Goal: Navigation & Orientation: Find specific page/section

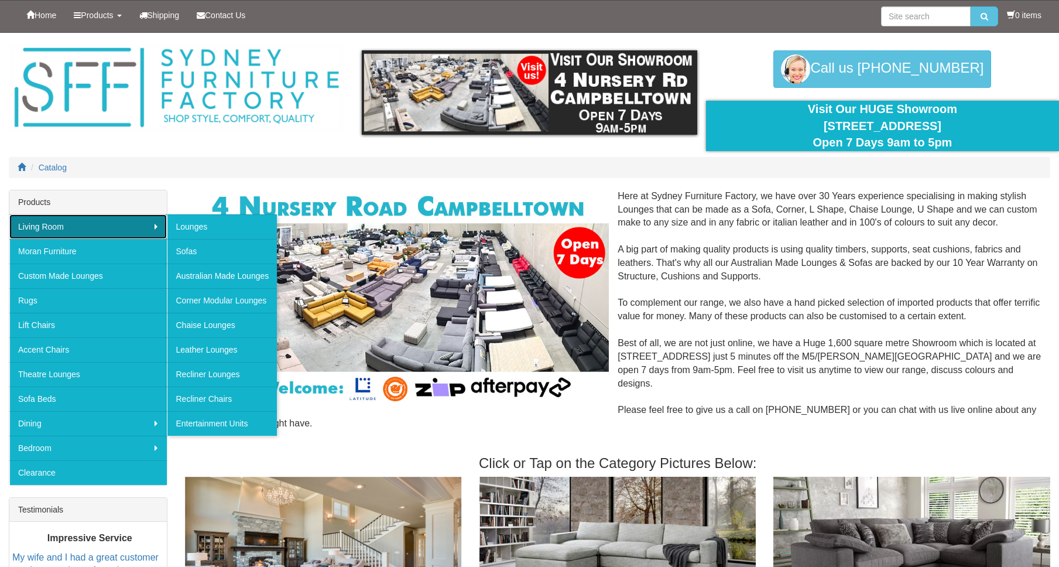
click at [57, 232] on link "Living Room" at bounding box center [87, 226] width 157 height 25
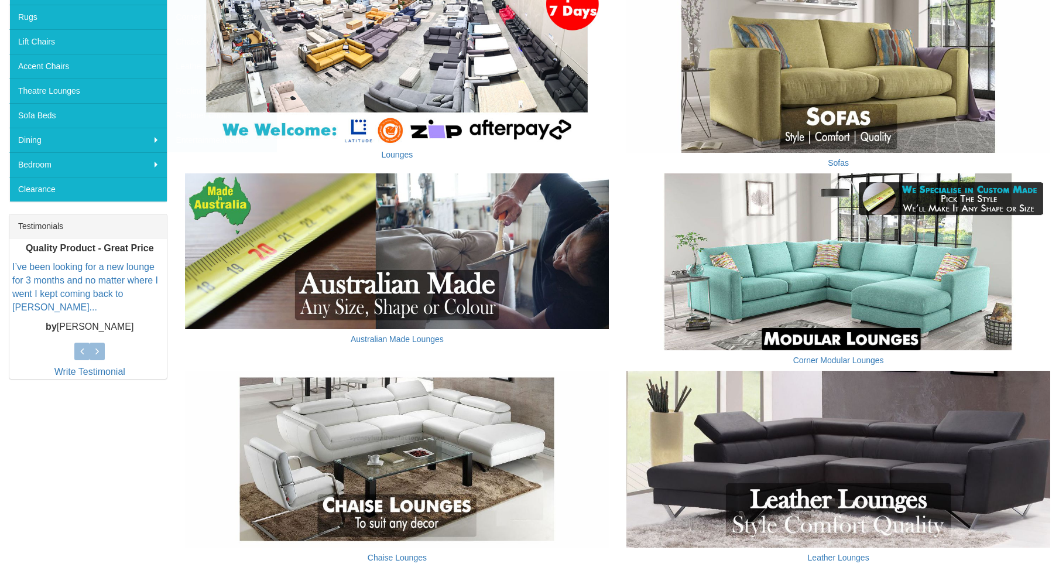
scroll to position [287, 0]
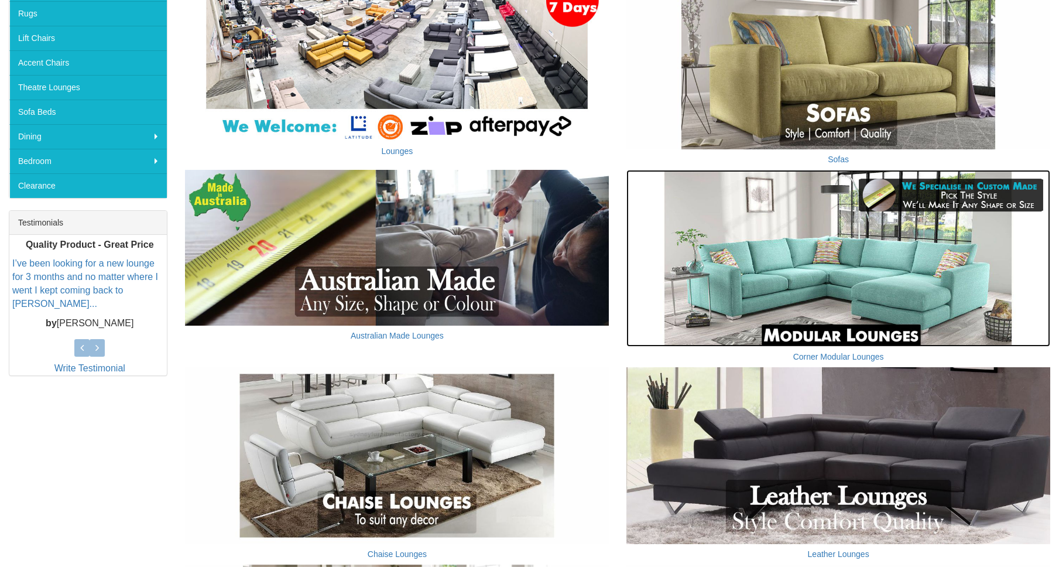
click at [793, 297] on img at bounding box center [838, 258] width 424 height 177
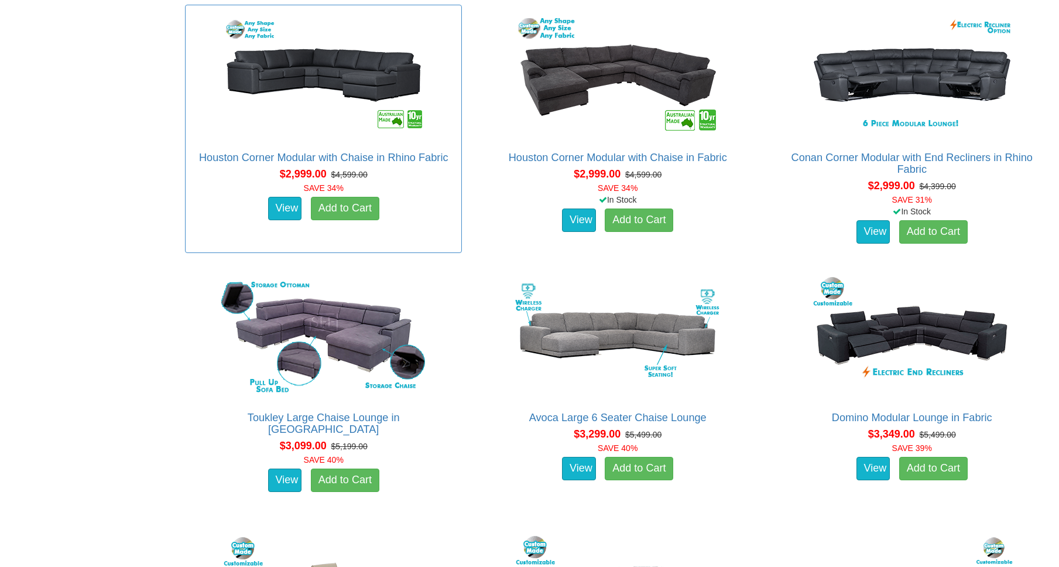
scroll to position [1841, 0]
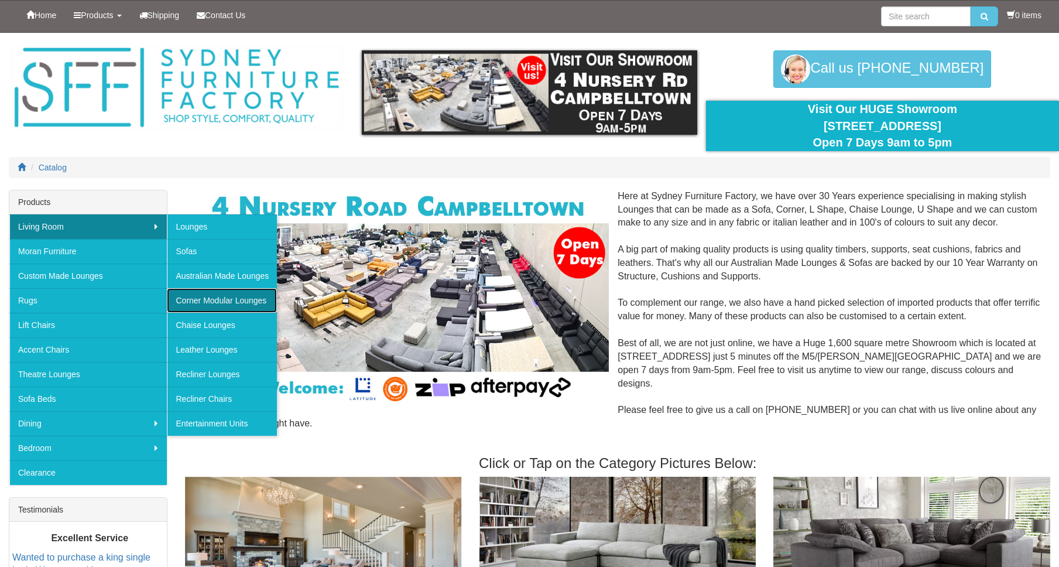
click at [210, 304] on link "Corner Modular Lounges" at bounding box center [222, 300] width 110 height 25
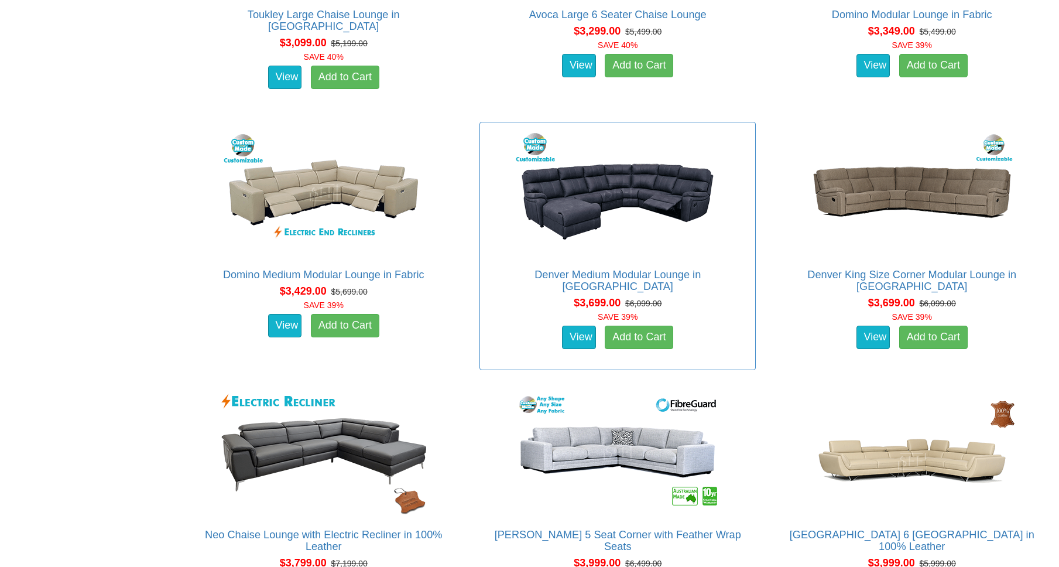
scroll to position [2252, 0]
